Goal: Transaction & Acquisition: Purchase product/service

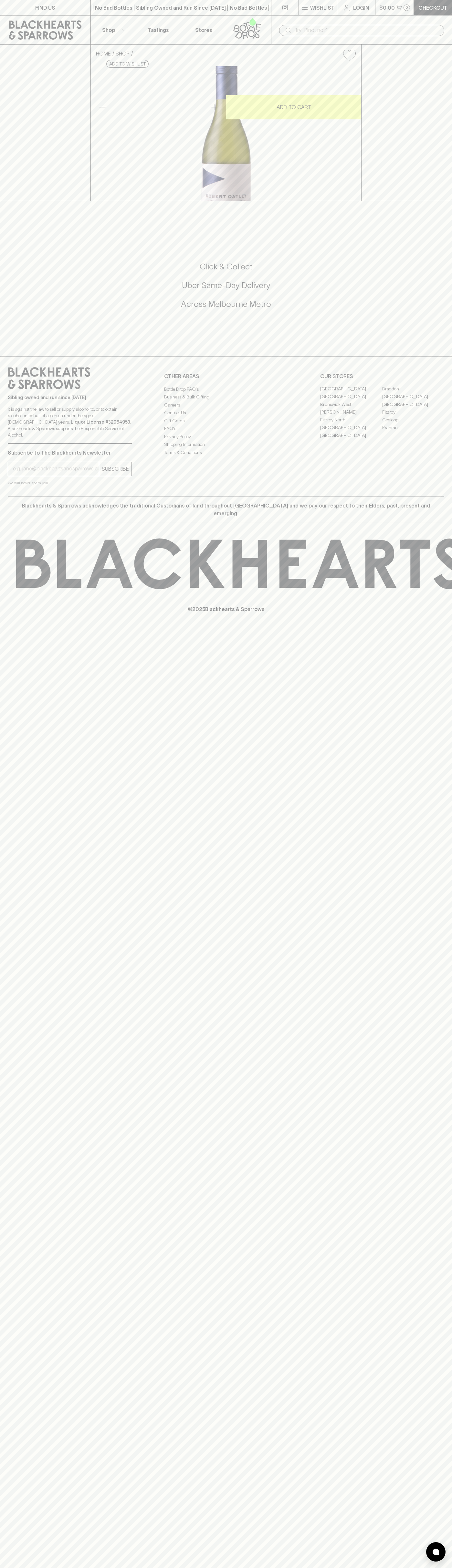
click at [336, 26] on input "text" at bounding box center [366, 30] width 144 height 10
click at [445, 1456] on div "FIND US | No Bad Bottles | Sibling Owned and Run Since [DATE] | No Bad Bottles …" at bounding box center [226, 784] width 452 height 1568
click at [291, 1567] on html "FIND US | No Bad Bottles | Sibling Owned and Run Since [DATE] | No Bad Bottles …" at bounding box center [226, 784] width 452 height 1568
click at [12, 922] on div "FIND US | No Bad Bottles | Sibling Owned and Run Since [DATE] | No Bad Bottles …" at bounding box center [226, 784] width 452 height 1568
